Goal: Browse casually: Explore the website without a specific task or goal

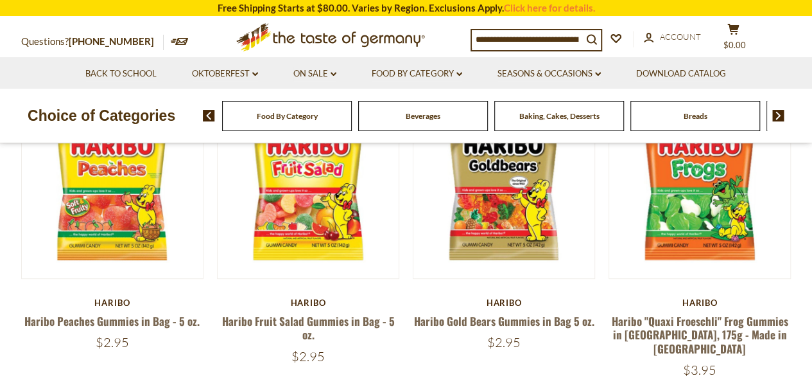
scroll to position [231, 0]
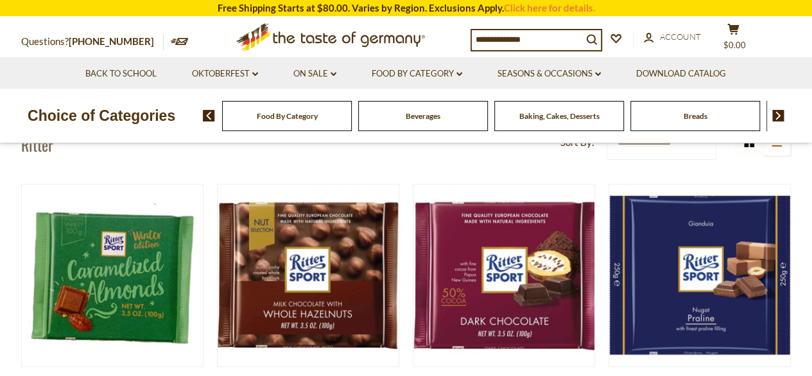
scroll to position [103, 0]
